Goal: Navigation & Orientation: Find specific page/section

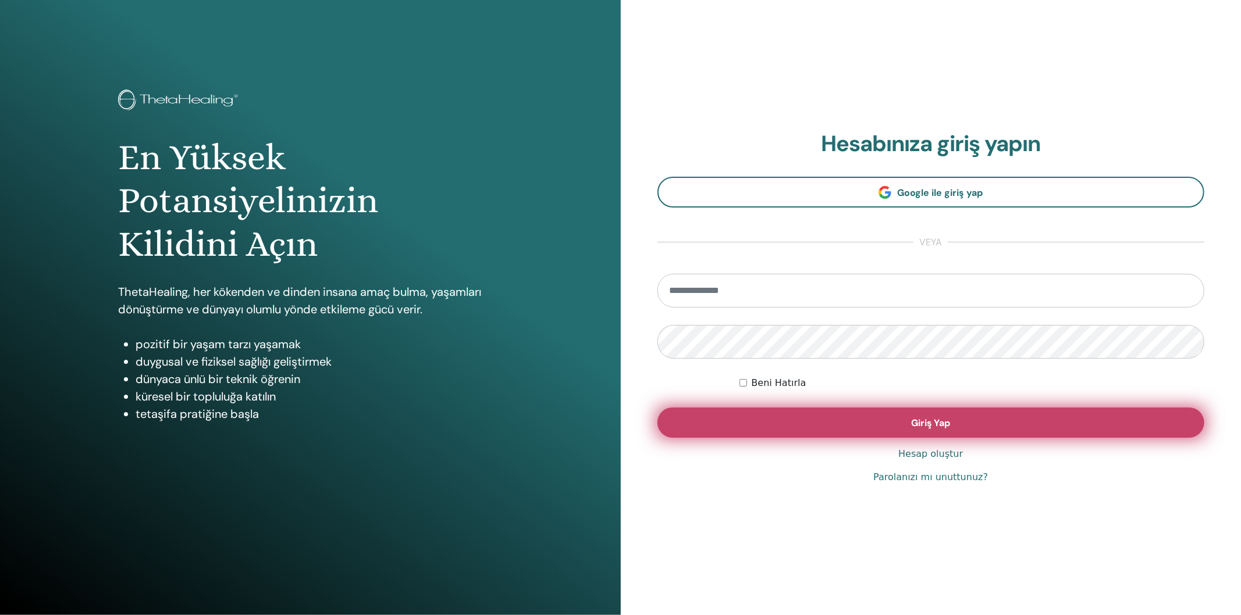
type input "**********"
click at [893, 420] on button "Giriş Yap" at bounding box center [930, 423] width 547 height 30
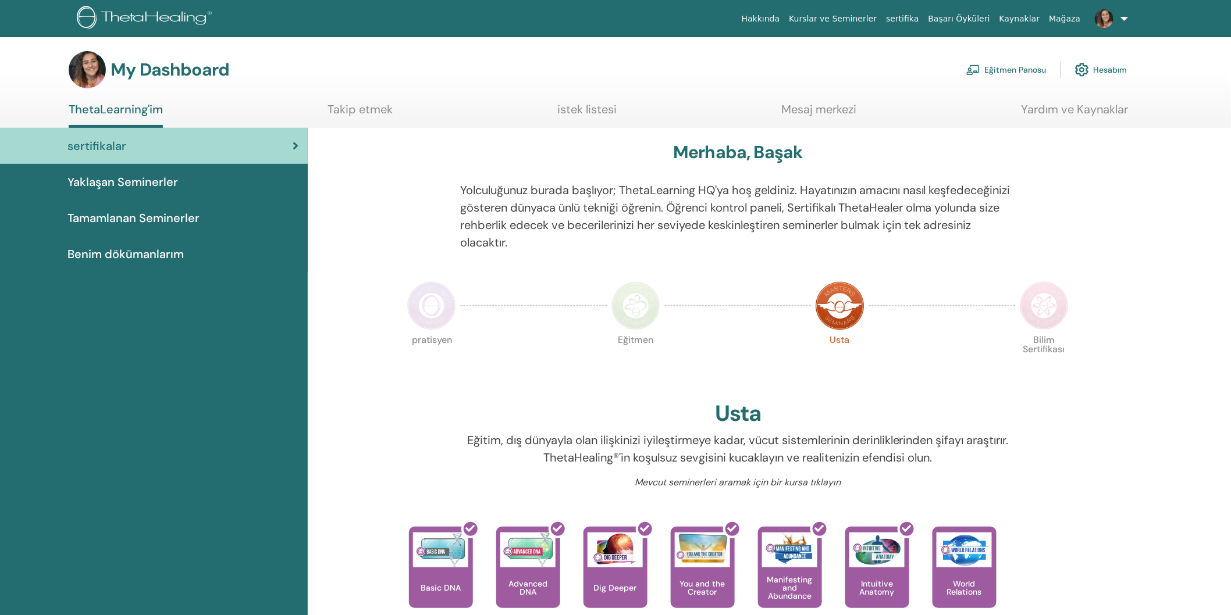
click at [1016, 70] on link "Eğitmen Panosu" at bounding box center [1006, 70] width 80 height 26
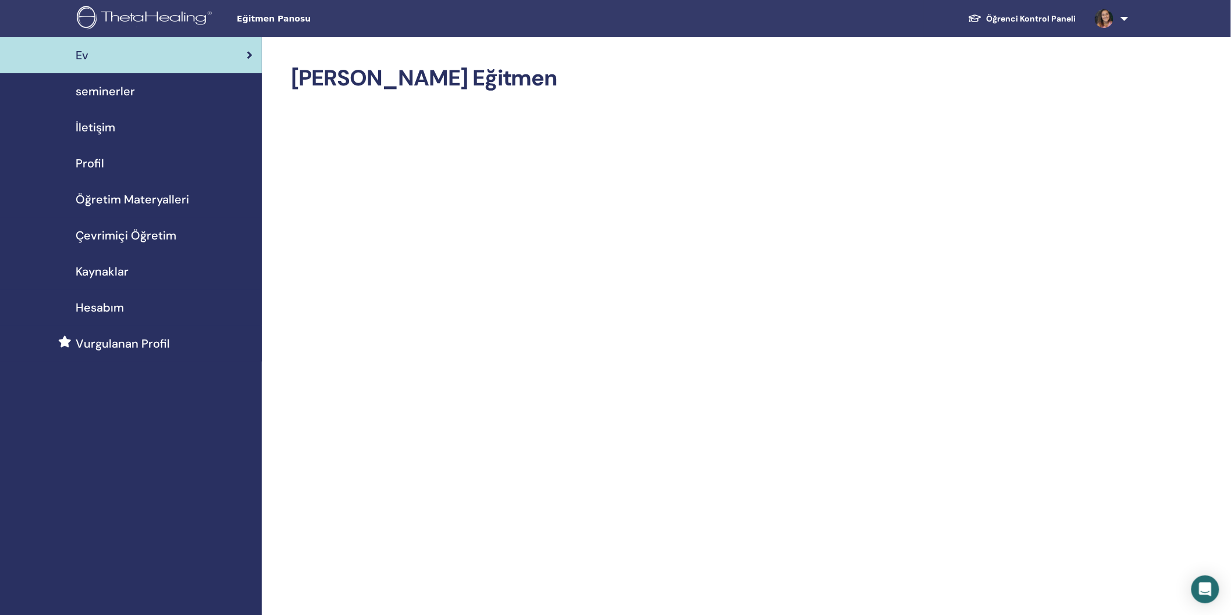
click at [97, 158] on span "Profil" at bounding box center [90, 163] width 29 height 17
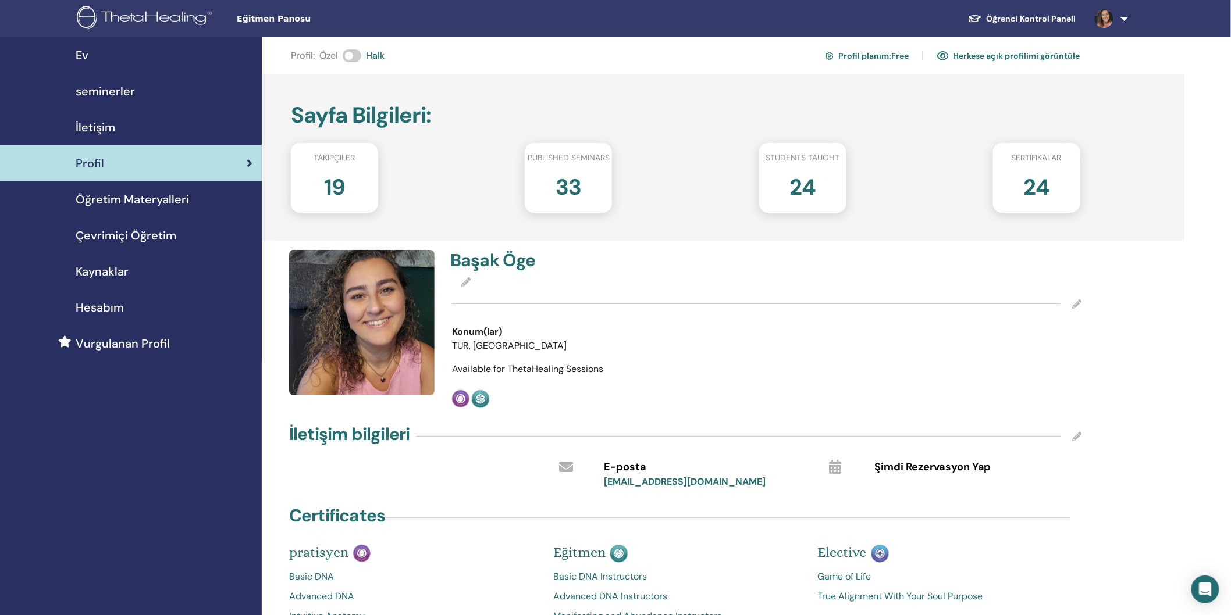
click at [1007, 49] on link "Herkese açık profilimi görüntüle" at bounding box center [1008, 56] width 143 height 19
click at [179, 201] on span "Öğretim Materyalleri" at bounding box center [132, 199] width 113 height 17
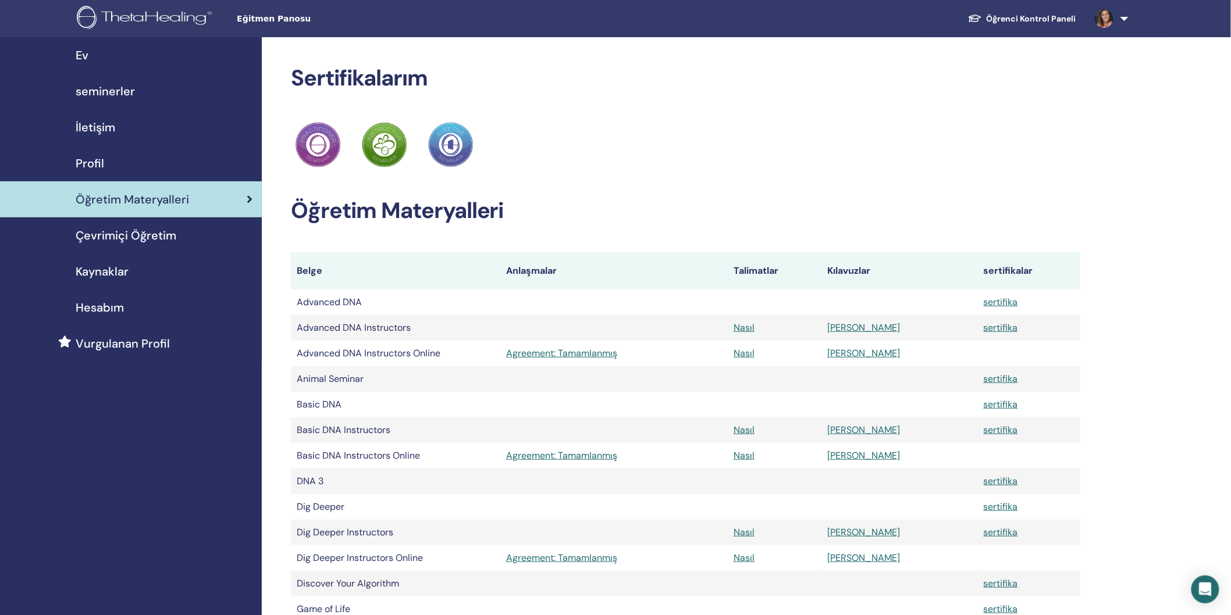
click at [94, 56] on div "Ev" at bounding box center [130, 55] width 243 height 17
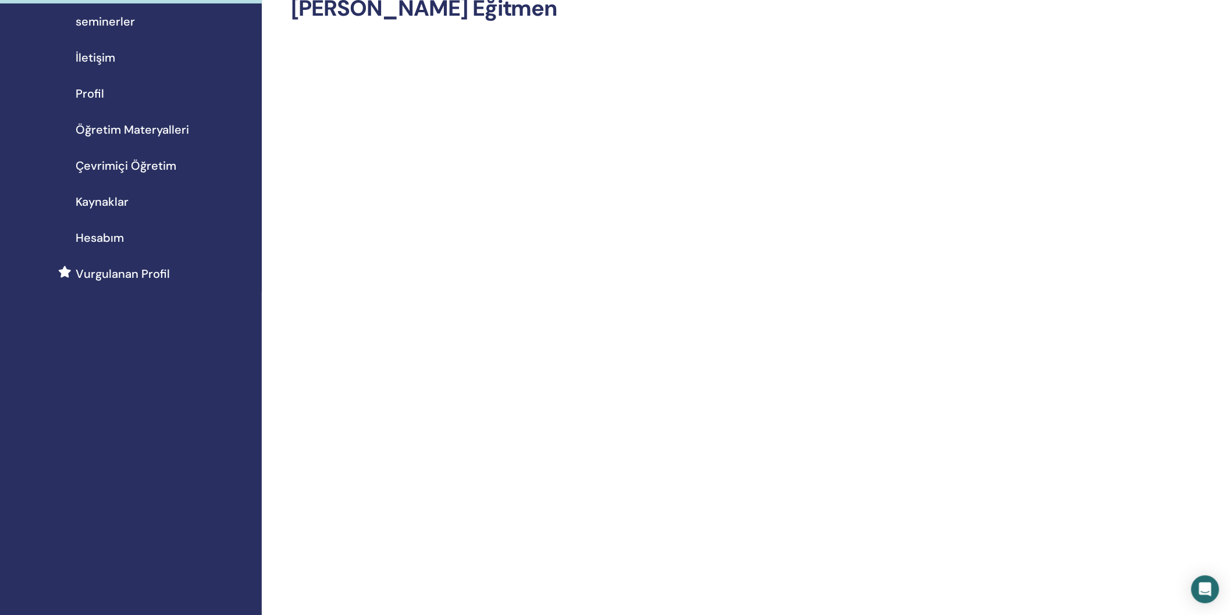
scroll to position [65, 0]
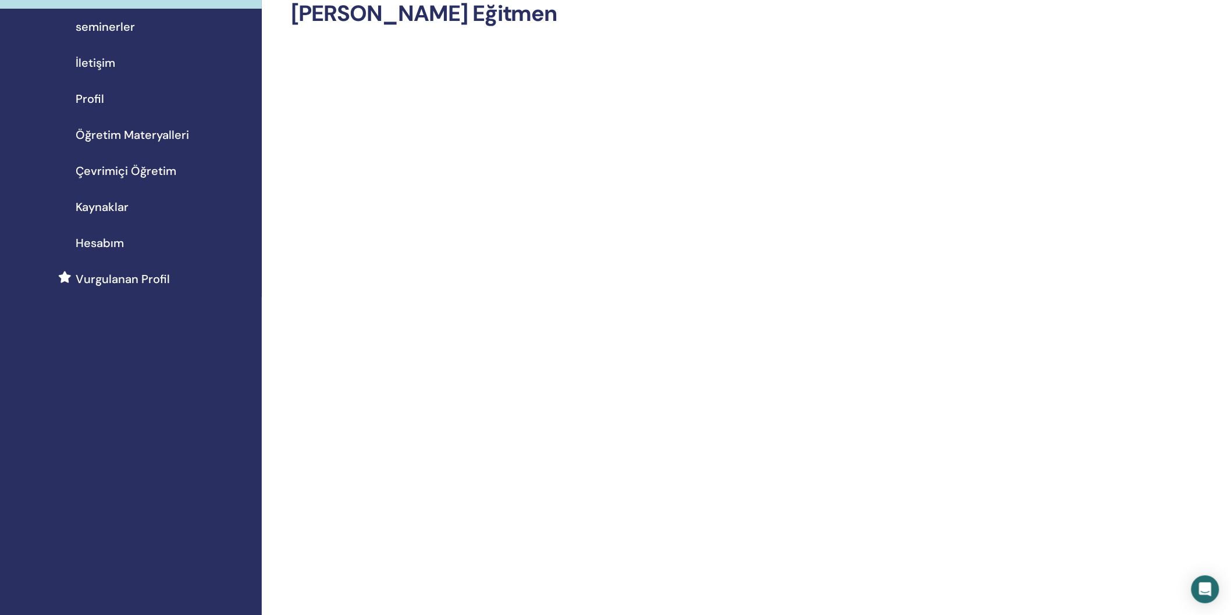
click at [117, 202] on span "Kaynaklar" at bounding box center [102, 206] width 53 height 17
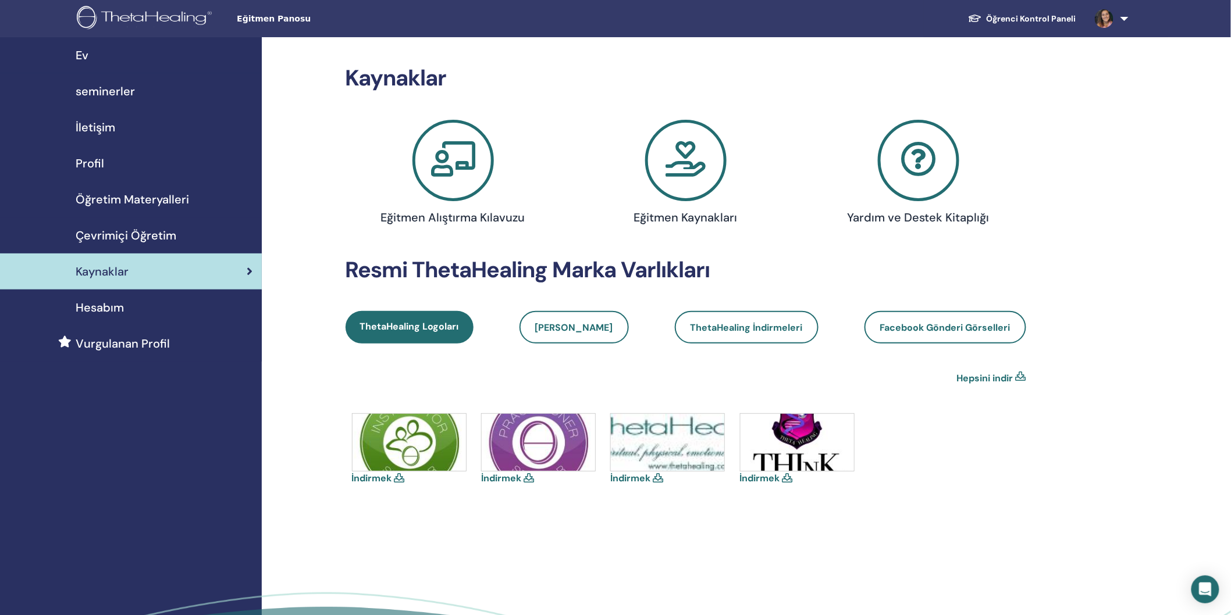
click at [696, 152] on icon at bounding box center [685, 160] width 81 height 81
click at [452, 159] on icon at bounding box center [452, 160] width 81 height 81
click at [704, 172] on icon at bounding box center [685, 160] width 81 height 81
click at [95, 193] on span "Öğretim Materyalleri" at bounding box center [132, 199] width 113 height 17
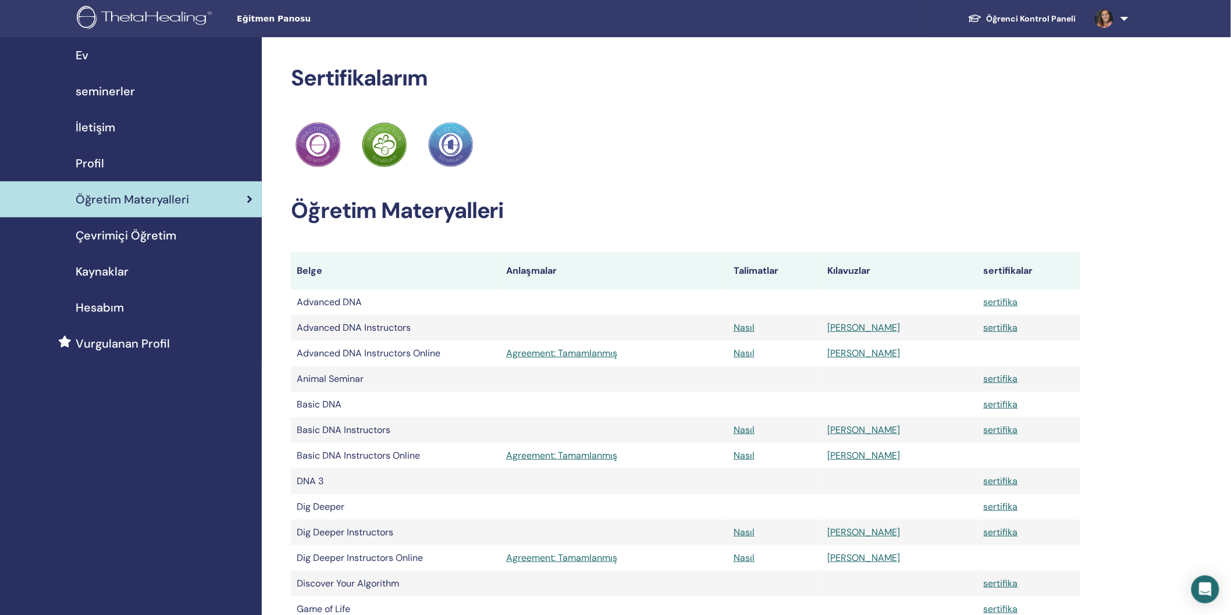
click at [252, 200] on link "Öğretim Materyalleri" at bounding box center [131, 199] width 262 height 36
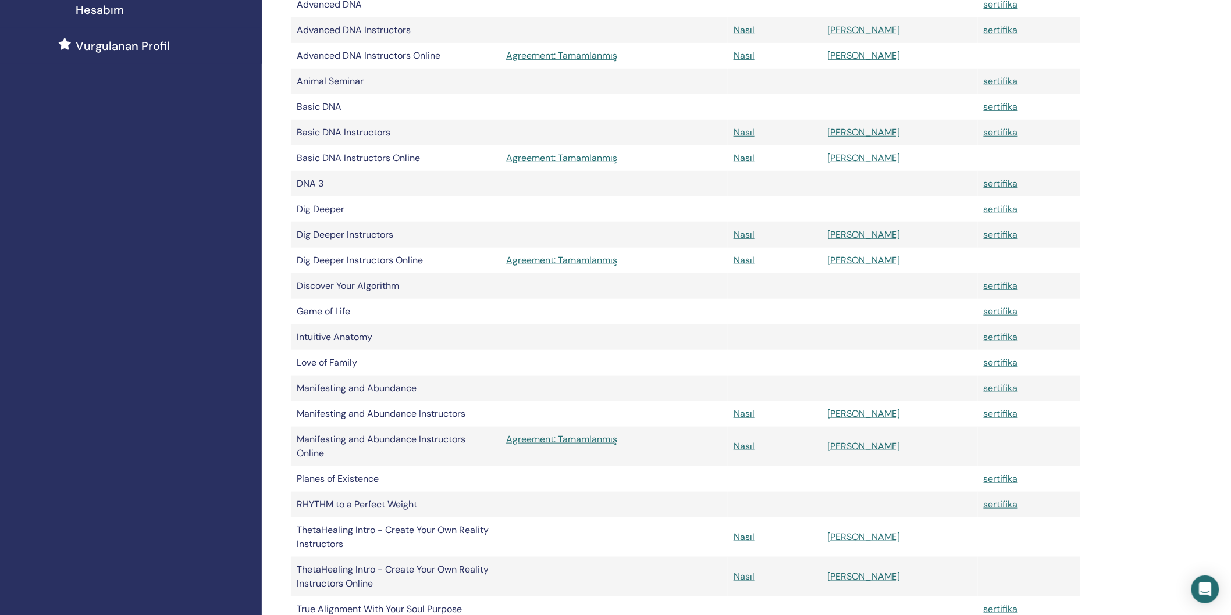
scroll to position [258, 0]
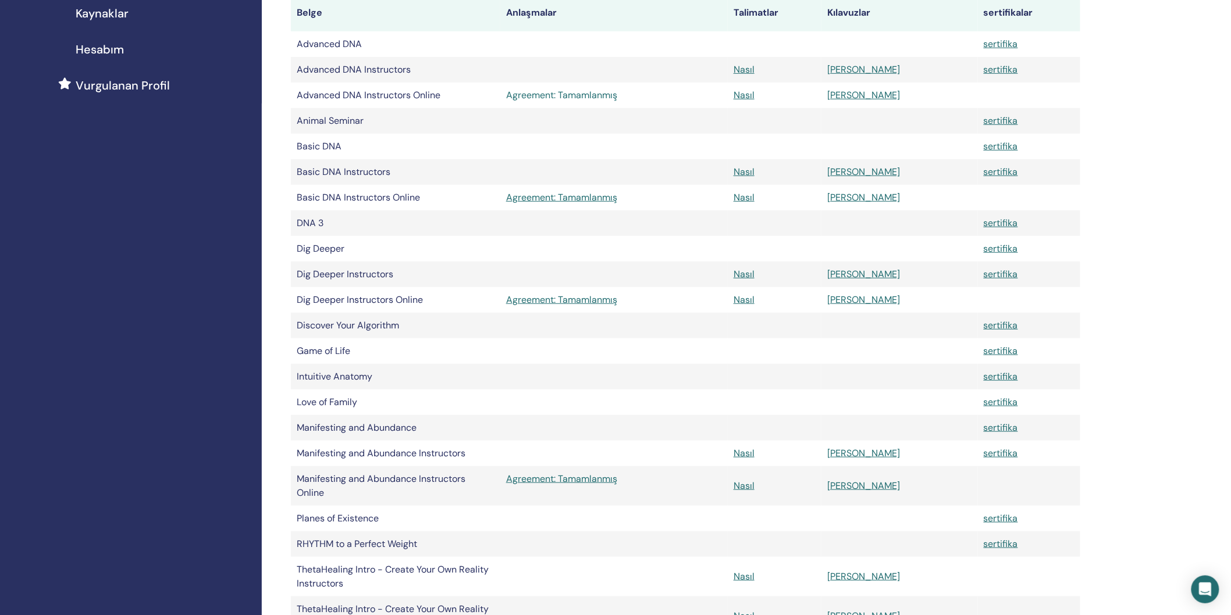
click at [557, 95] on link "Agreement: Tamamlanmış" at bounding box center [614, 95] width 216 height 14
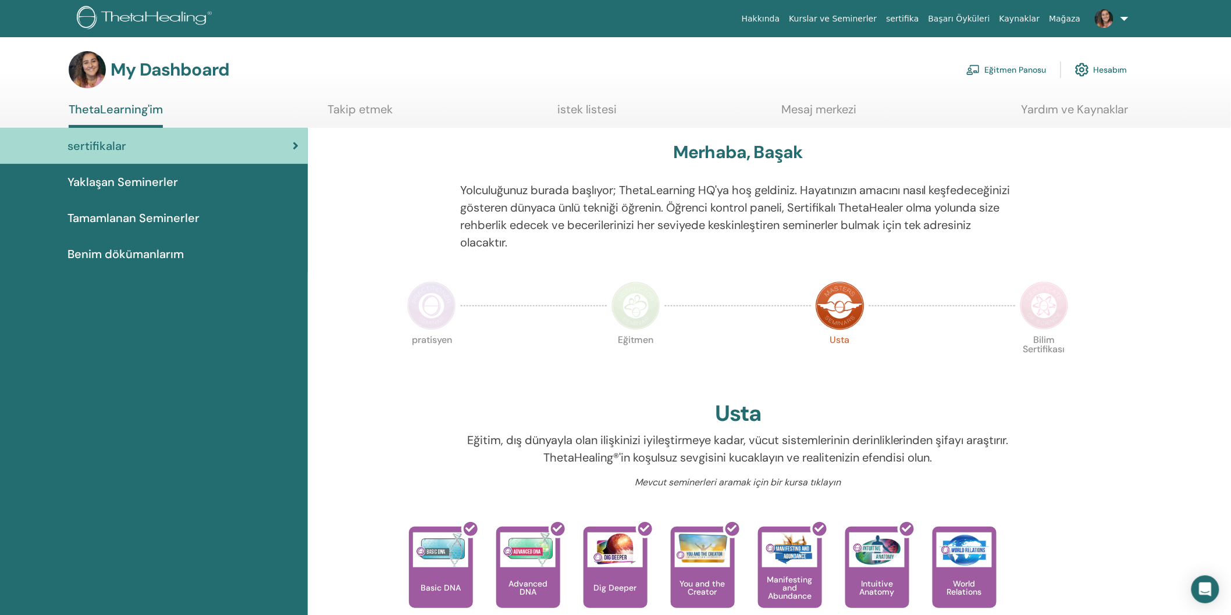
click at [177, 248] on span "Benim dökümanlarım" at bounding box center [125, 253] width 116 height 17
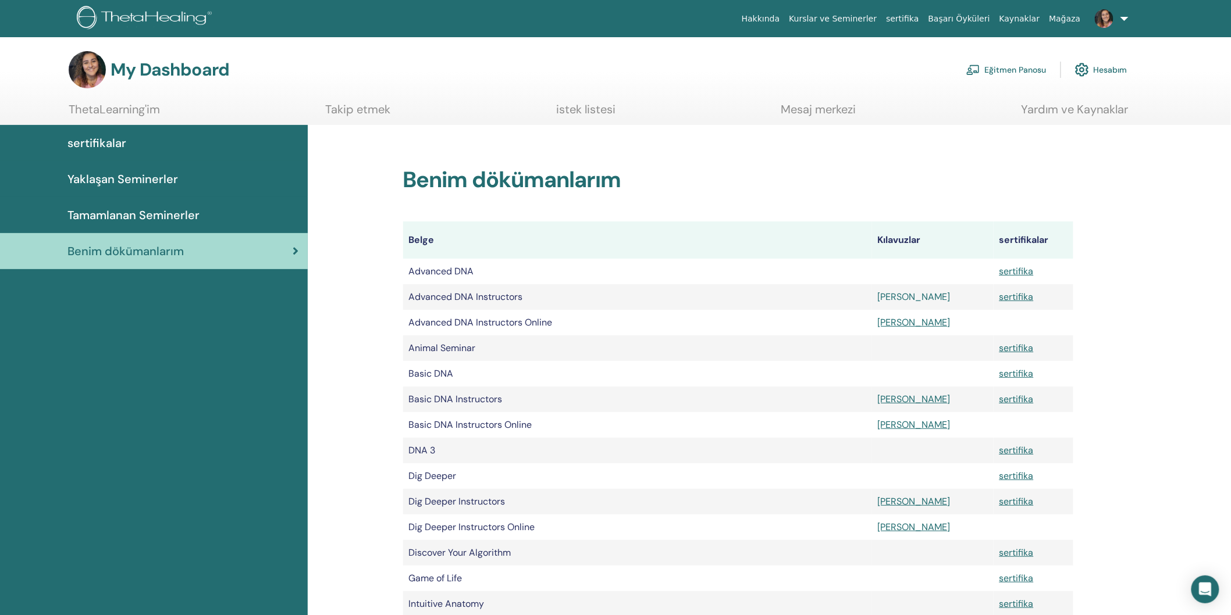
click at [889, 294] on link "[PERSON_NAME]" at bounding box center [914, 297] width 73 height 12
click at [121, 79] on h3 "My Dashboard" at bounding box center [170, 69] width 119 height 21
click at [131, 22] on img at bounding box center [146, 19] width 139 height 26
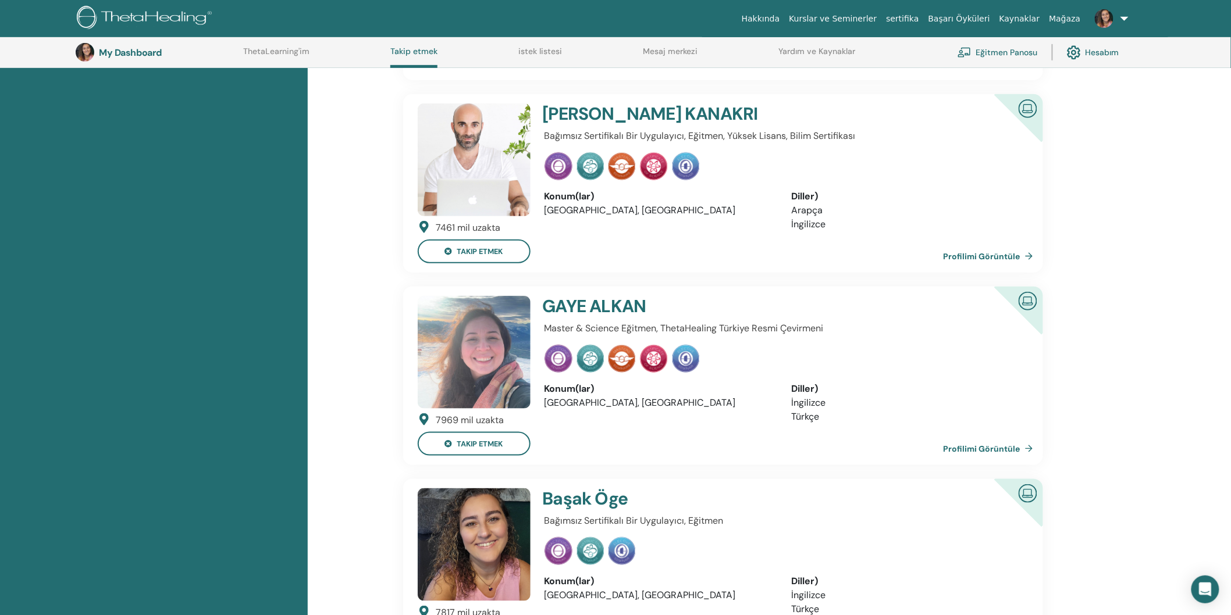
scroll to position [288, 0]
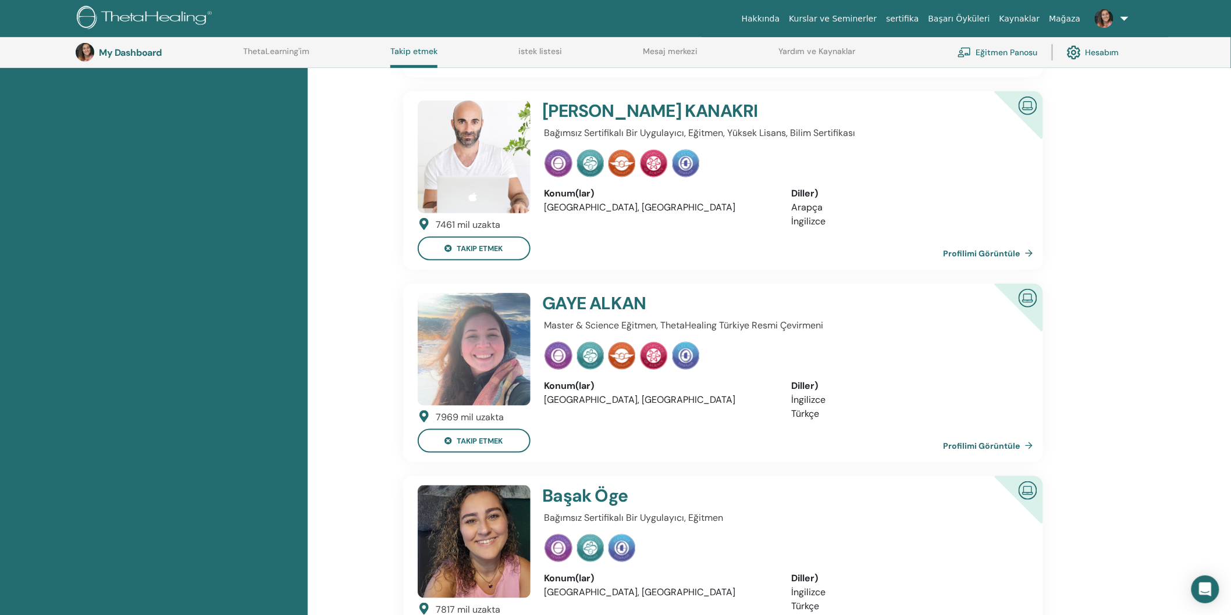
click at [995, 434] on link "Profilimi Görüntüle" at bounding box center [990, 445] width 94 height 23
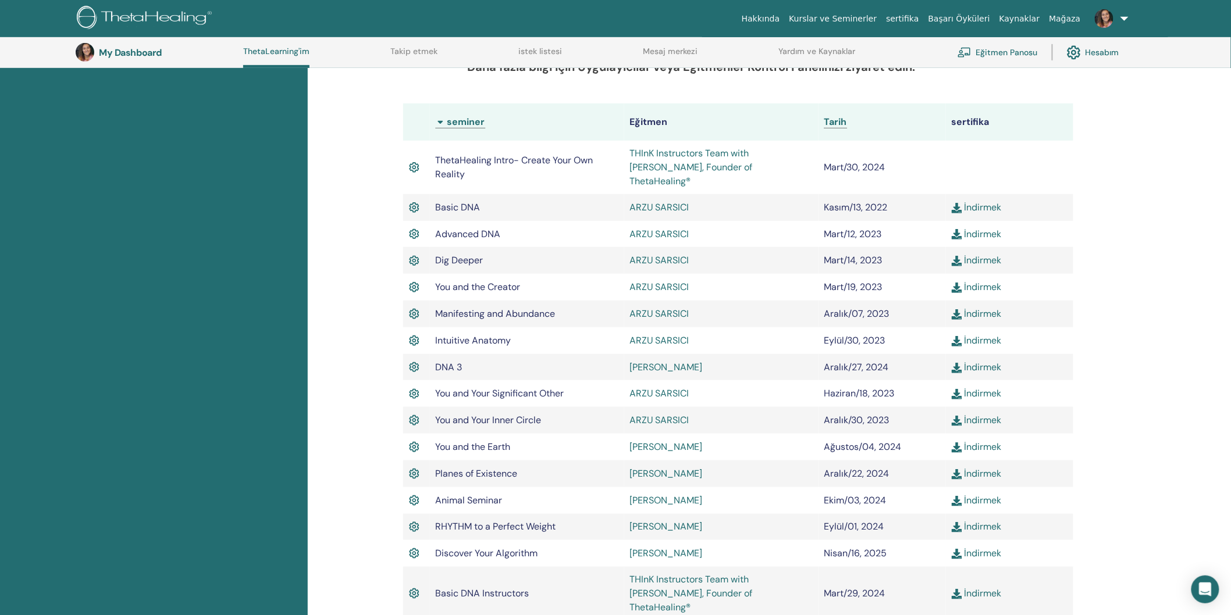
scroll to position [288, 0]
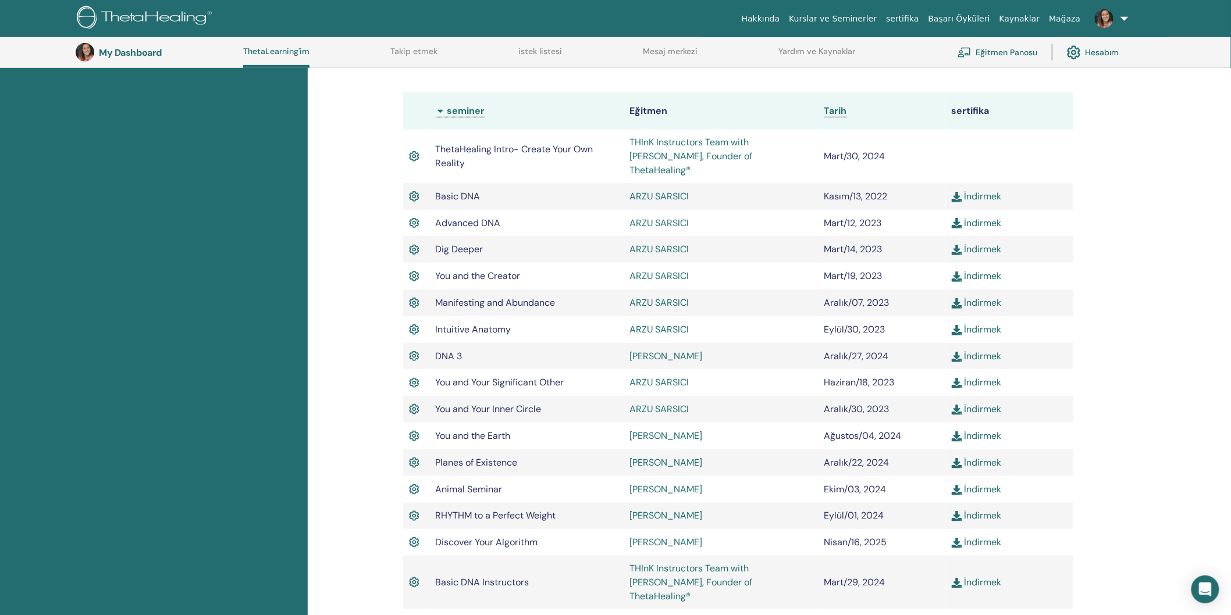
click at [415, 223] on img at bounding box center [414, 223] width 10 height 15
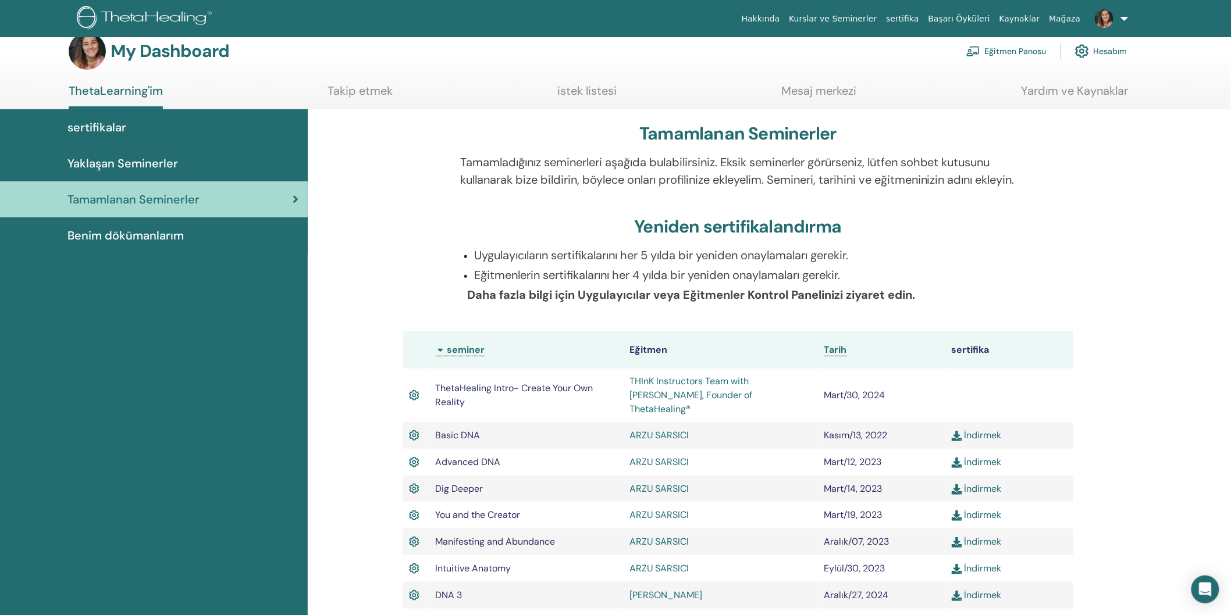
scroll to position [0, 0]
